Goal: Information Seeking & Learning: Learn about a topic

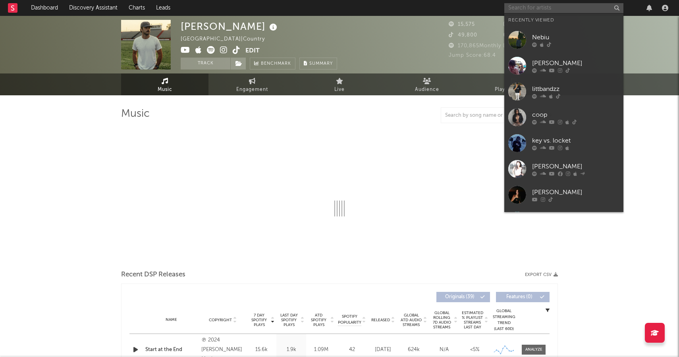
click at [577, 6] on input "text" at bounding box center [563, 8] width 119 height 10
select select "6m"
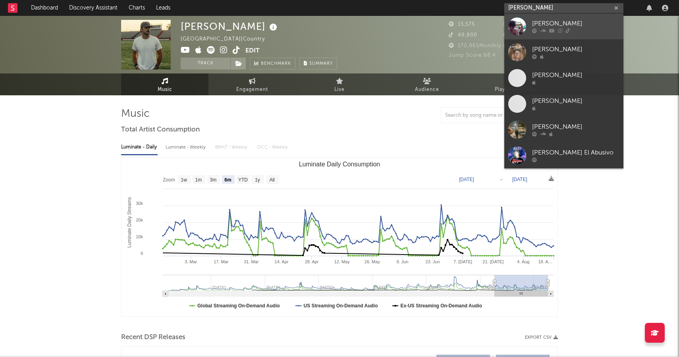
type input "[PERSON_NAME]"
click at [598, 27] on div "[PERSON_NAME]" at bounding box center [575, 24] width 87 height 10
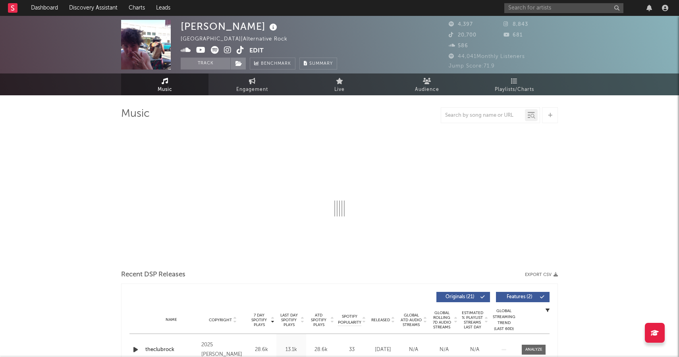
select select "6m"
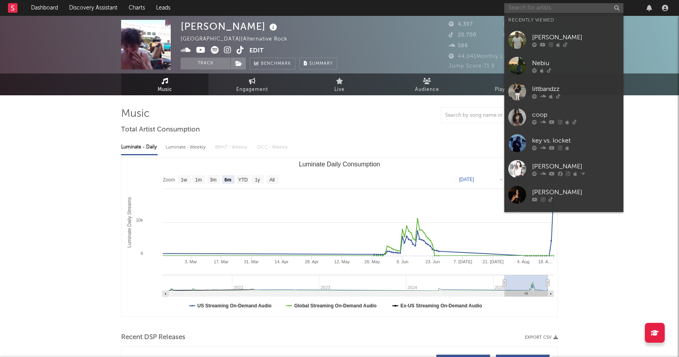
click at [560, 12] on input "text" at bounding box center [563, 8] width 119 height 10
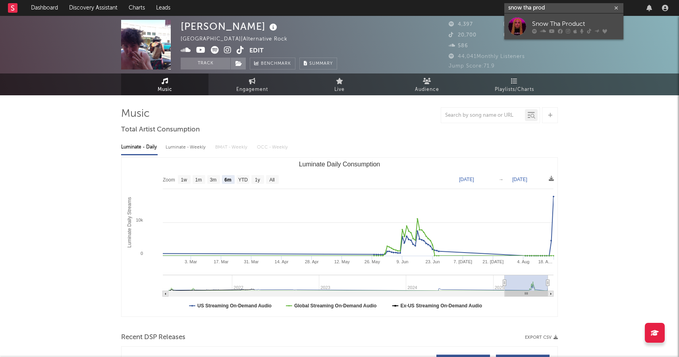
type input "snow tha prod"
click at [560, 19] on link "Snow Tha Product" at bounding box center [563, 27] width 119 height 26
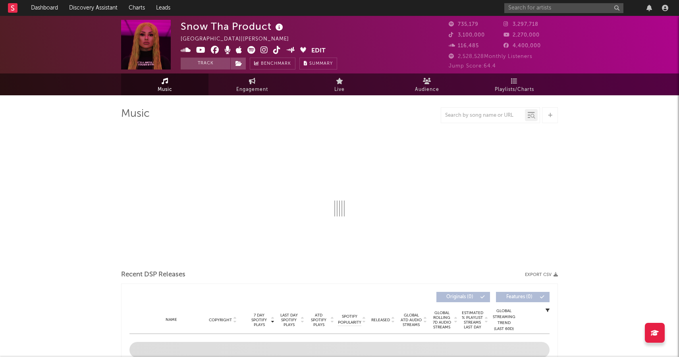
select select "6m"
